Goal: Information Seeking & Learning: Check status

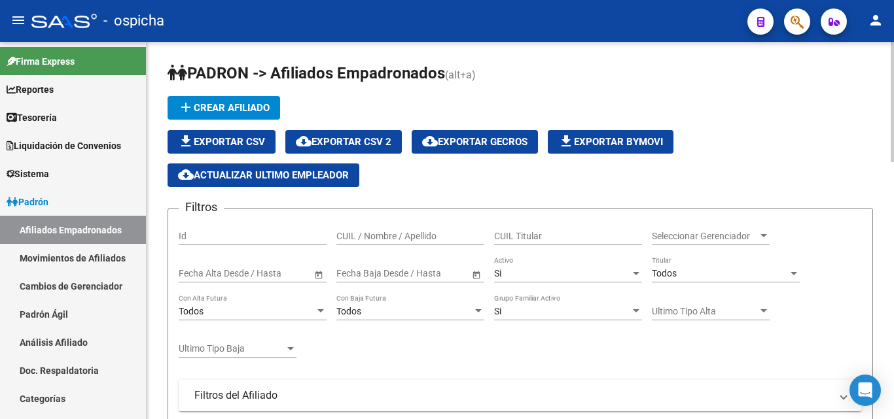
click at [571, 236] on input "CUIL Titular" at bounding box center [568, 236] width 148 height 11
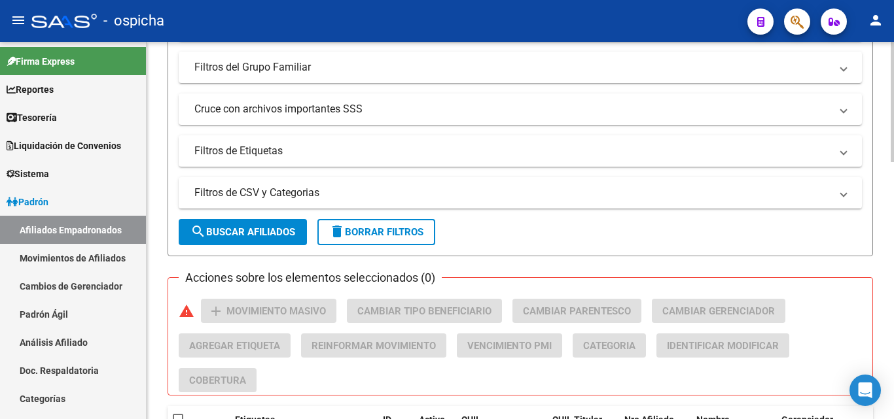
scroll to position [393, 0]
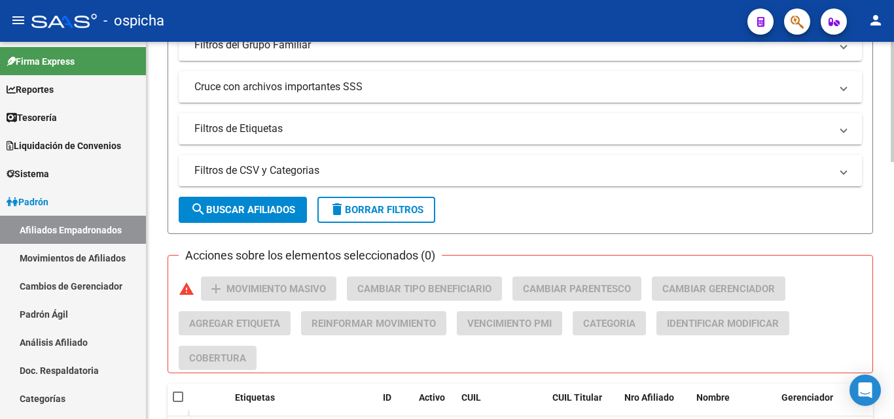
type input "23346902329"
click at [225, 205] on span "search Buscar Afiliados" at bounding box center [242, 210] width 105 height 12
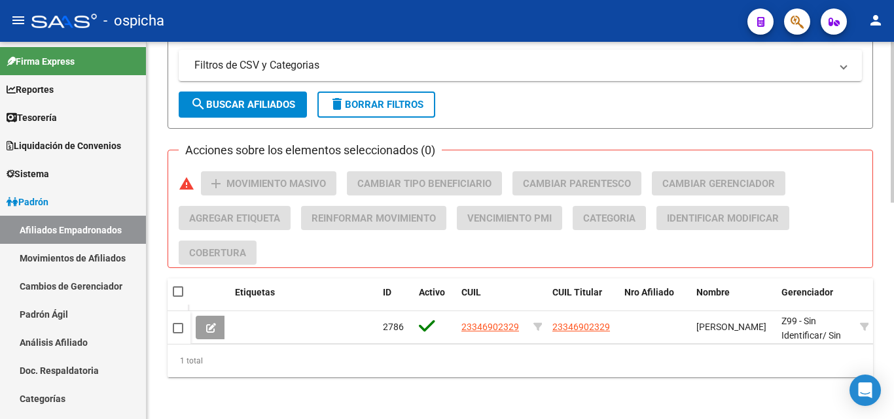
scroll to position [509, 0]
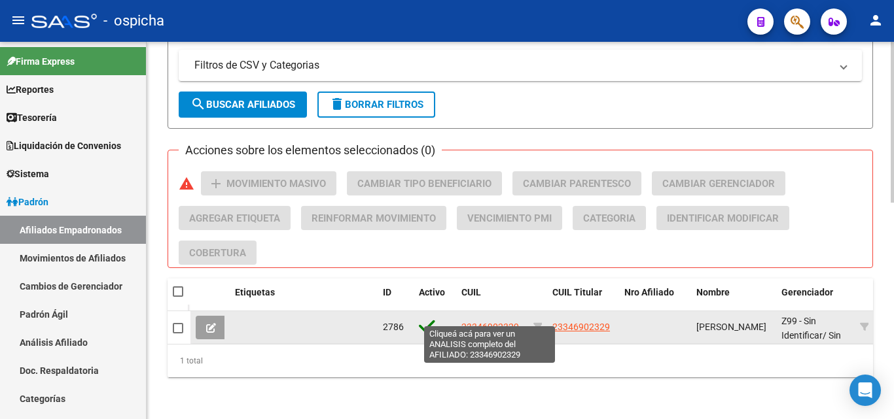
click at [481, 322] on span "23346902329" at bounding box center [490, 327] width 58 height 10
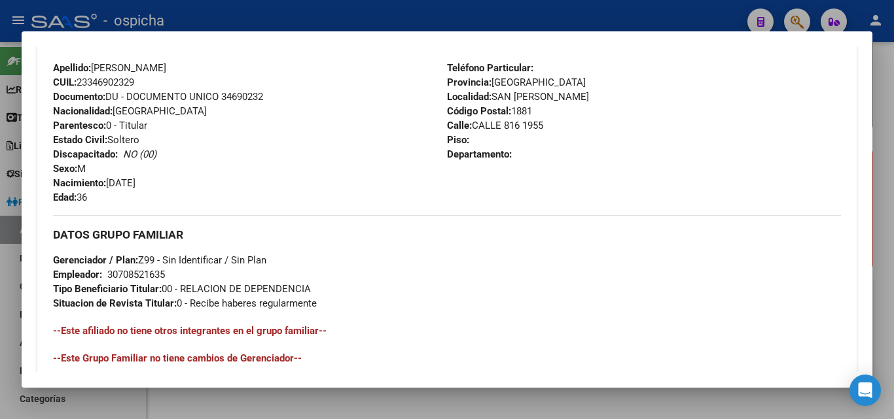
scroll to position [393, 0]
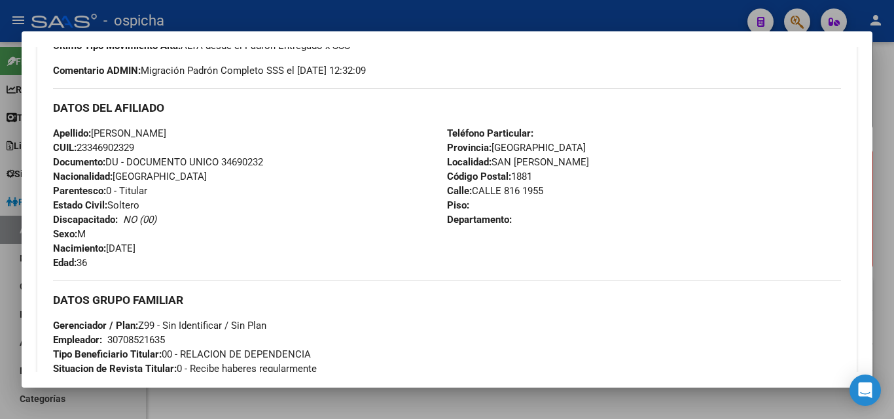
drag, startPoint x: 48, startPoint y: 103, endPoint x: 535, endPoint y: 241, distance: 506.1
click at [535, 241] on div "Enviar Credencial Digital remove_red_eye Movimientos Sin Certificado Discapacid…" at bounding box center [446, 203] width 819 height 523
copy div "DATOS DEL AFILIADO Apellido: [PERSON_NAME]: 23346902329 Documento: DU - DOCUMEN…"
click at [375, 24] on div at bounding box center [447, 209] width 894 height 419
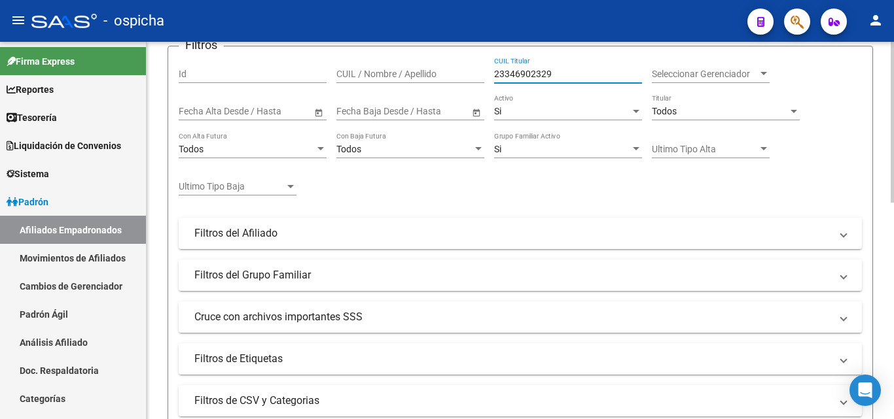
scroll to position [158, 0]
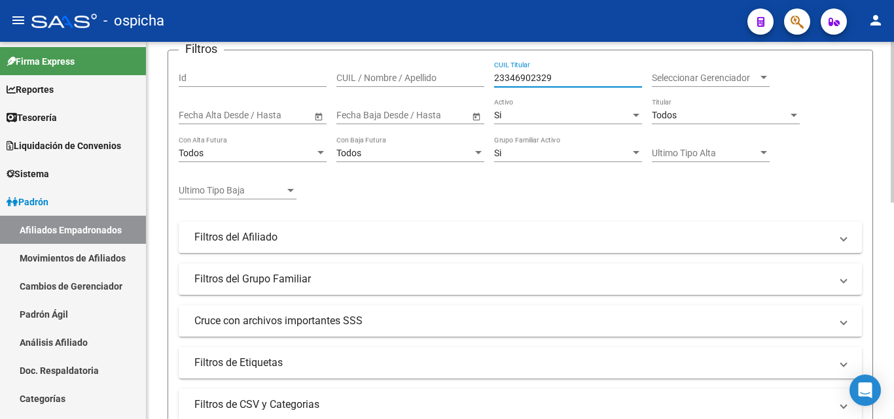
drag, startPoint x: 555, startPoint y: 54, endPoint x: 494, endPoint y: 82, distance: 67.4
click at [494, 82] on input "23346902329" at bounding box center [568, 78] width 148 height 11
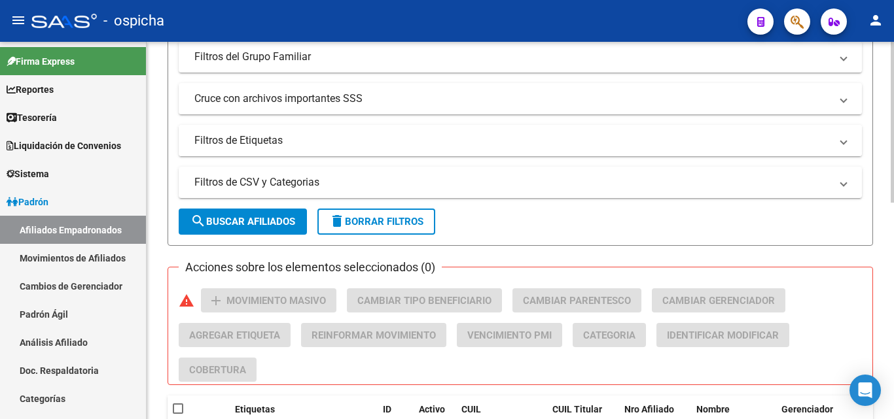
scroll to position [485, 0]
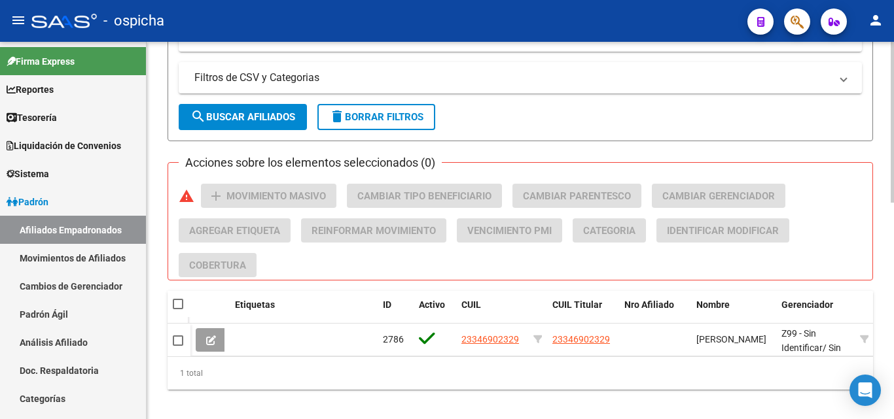
type input "27707670369"
click at [265, 114] on span "search Buscar Afiliados" at bounding box center [242, 117] width 105 height 12
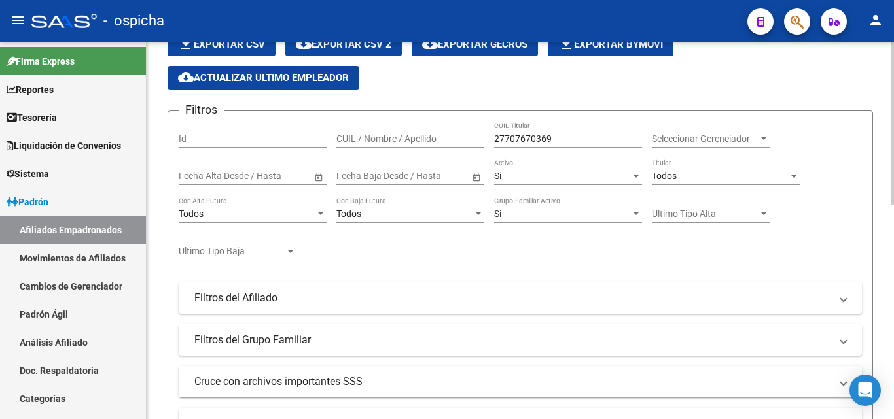
scroll to position [40, 0]
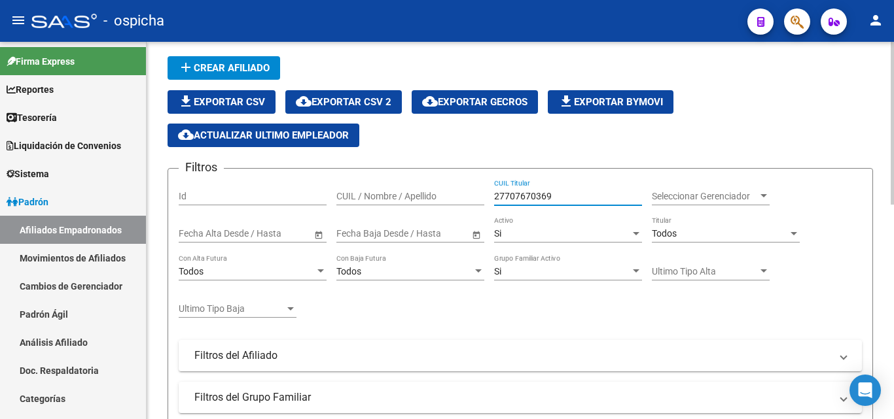
drag, startPoint x: 550, startPoint y: 198, endPoint x: 491, endPoint y: 196, distance: 59.6
click at [491, 196] on div "Filtros Id CUIL / Nombre / Apellido 27707670369 CUIL Titular Seleccionar Gerenc…" at bounding box center [520, 338] width 683 height 318
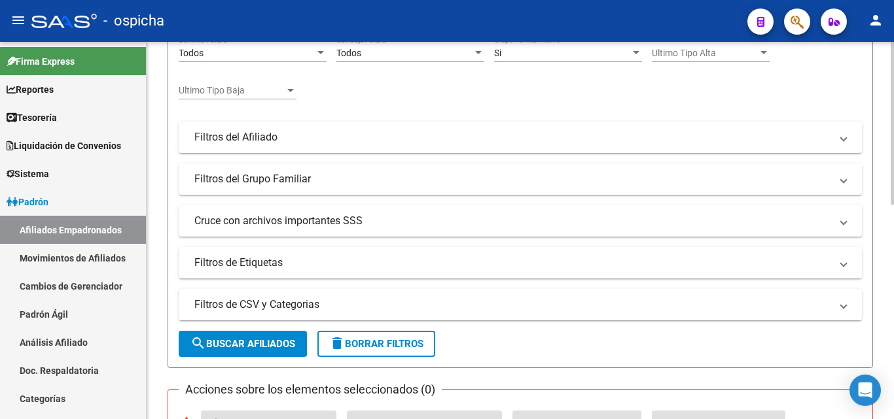
scroll to position [302, 0]
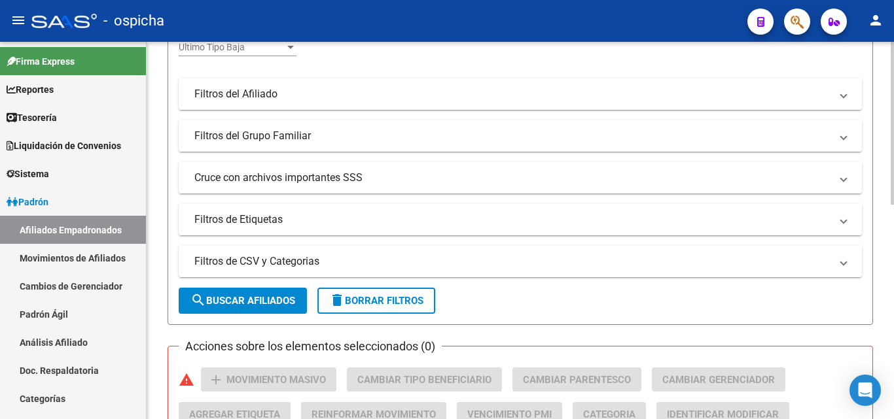
type input "20416643149"
click at [257, 300] on span "search Buscar Afiliados" at bounding box center [242, 301] width 105 height 12
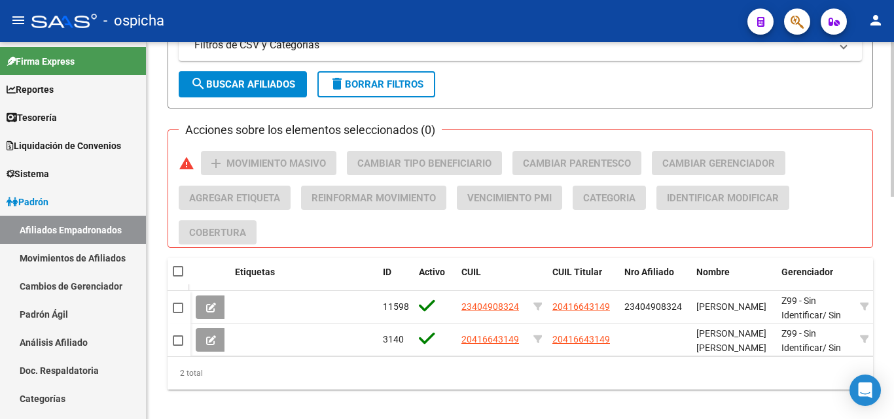
scroll to position [542, 0]
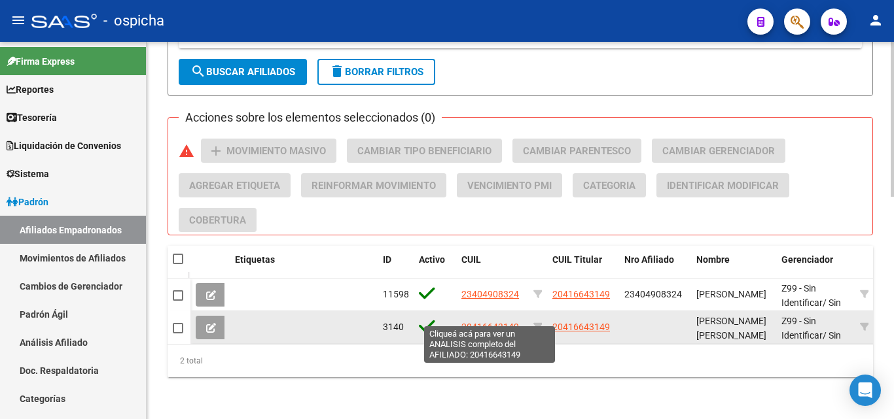
click at [510, 322] on span "20416643149" at bounding box center [490, 327] width 58 height 10
type textarea "20416643149"
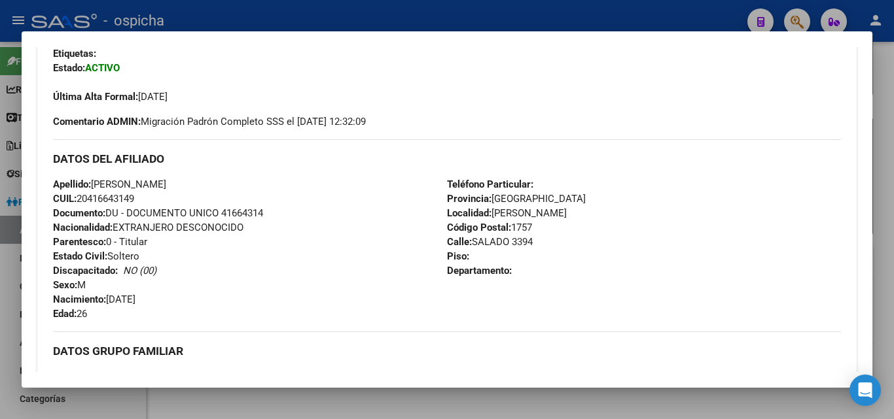
scroll to position [262, 0]
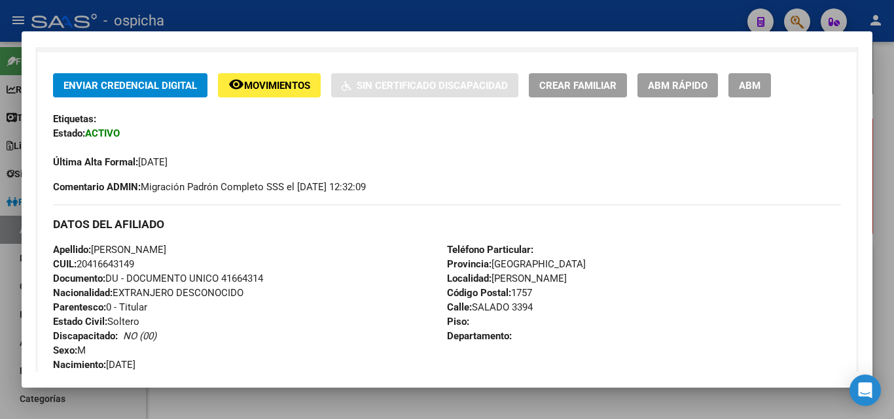
click at [326, 12] on div at bounding box center [447, 209] width 894 height 419
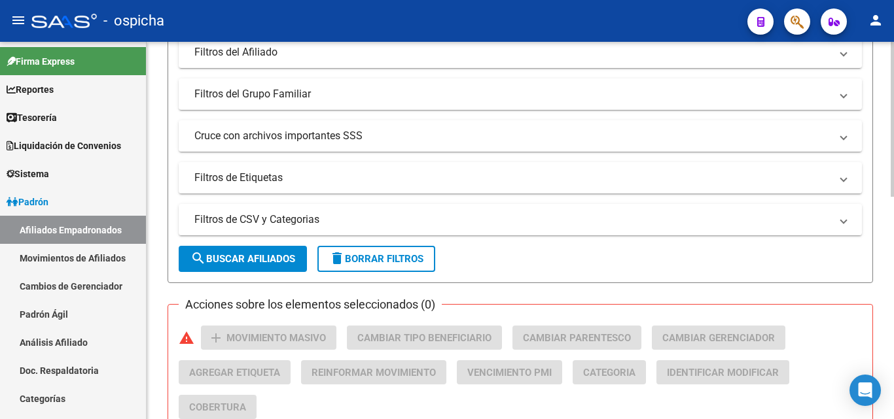
scroll to position [280, 0]
